Goal: Task Accomplishment & Management: Use online tool/utility

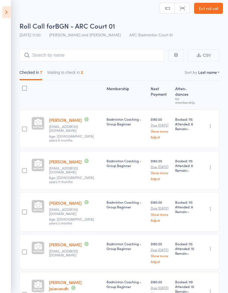
click at [63, 70] on button "Waiting to check in 2" at bounding box center [65, 73] width 36 height 13
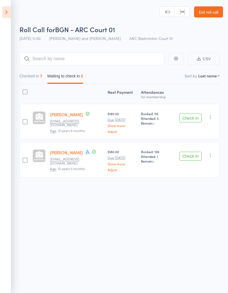
click at [212, 114] on icon "button" at bounding box center [210, 117] width 6 height 6
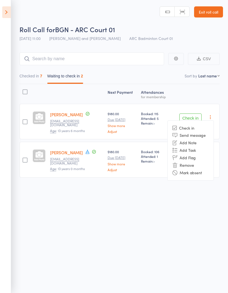
click at [207, 172] on li "Mark absent" at bounding box center [190, 172] width 46 height 7
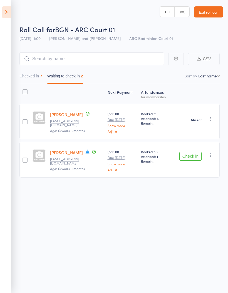
click at [213, 154] on icon "button" at bounding box center [210, 155] width 6 height 6
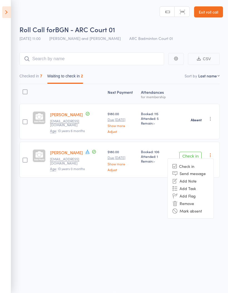
click at [206, 208] on li "Mark absent" at bounding box center [190, 210] width 46 height 7
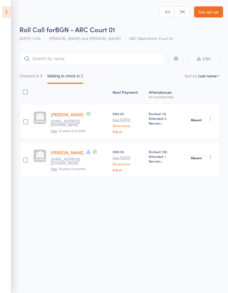
click at [10, 13] on icon at bounding box center [6, 12] width 9 height 12
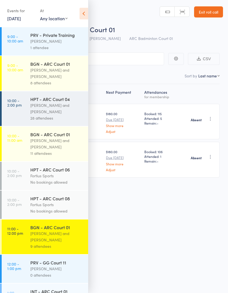
click at [66, 109] on div "[PERSON_NAME] and [PERSON_NAME]" at bounding box center [56, 108] width 53 height 13
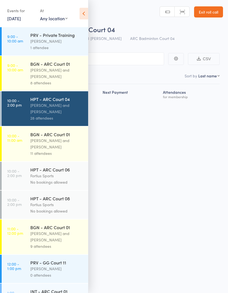
click at [84, 11] on icon at bounding box center [83, 14] width 9 height 12
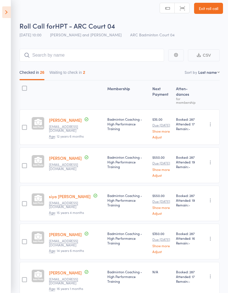
click at [79, 72] on button "Waiting to check in 2" at bounding box center [67, 73] width 36 height 13
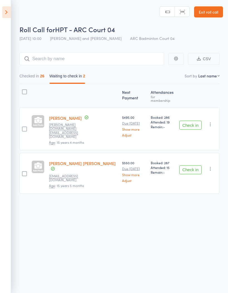
click at [192, 121] on button "Check in" at bounding box center [190, 125] width 22 height 9
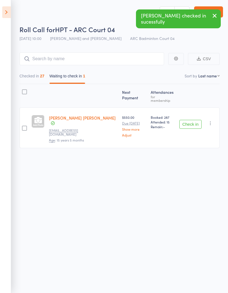
click at [42, 77] on button "Checked in 27" at bounding box center [31, 77] width 25 height 13
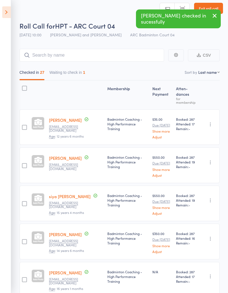
click at [11, 11] on icon at bounding box center [6, 12] width 9 height 12
